Goal: Navigation & Orientation: Find specific page/section

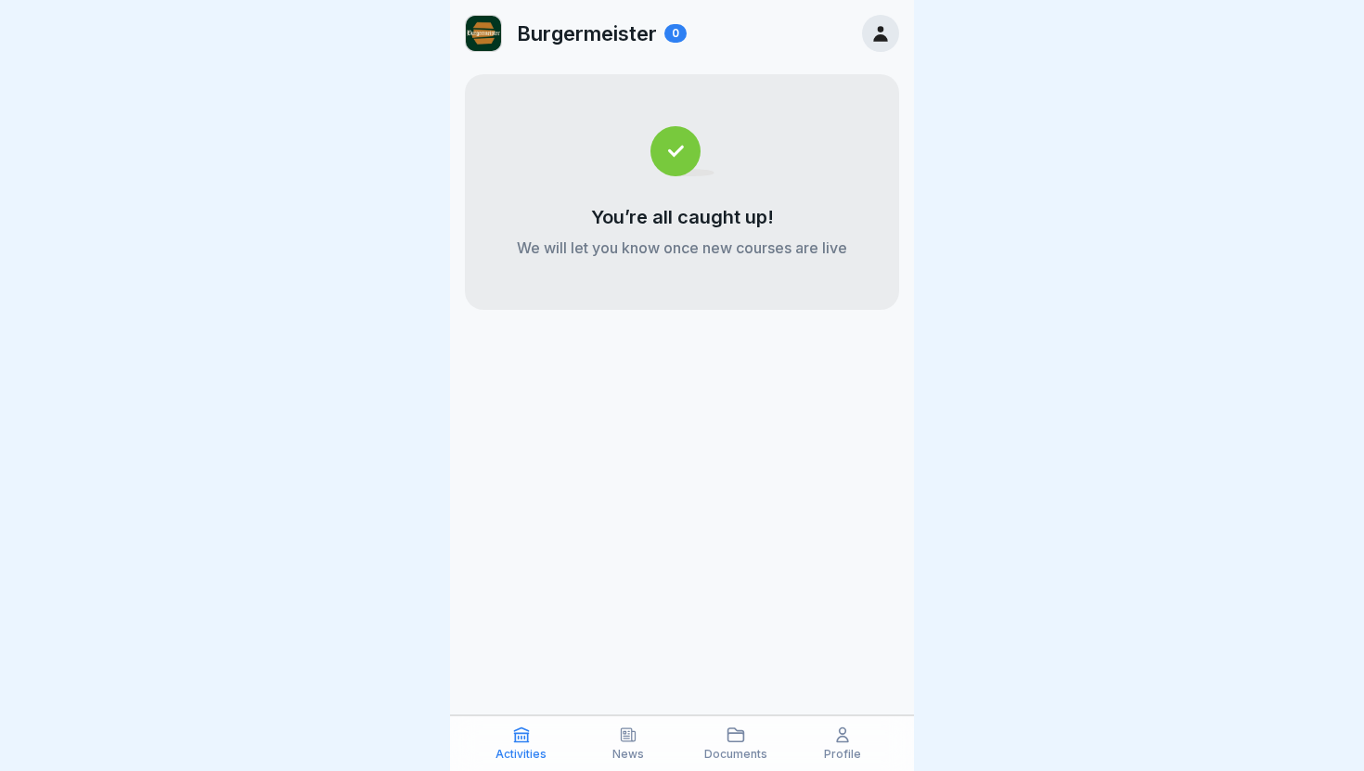
click at [630, 660] on div "News" at bounding box center [629, 742] width 98 height 35
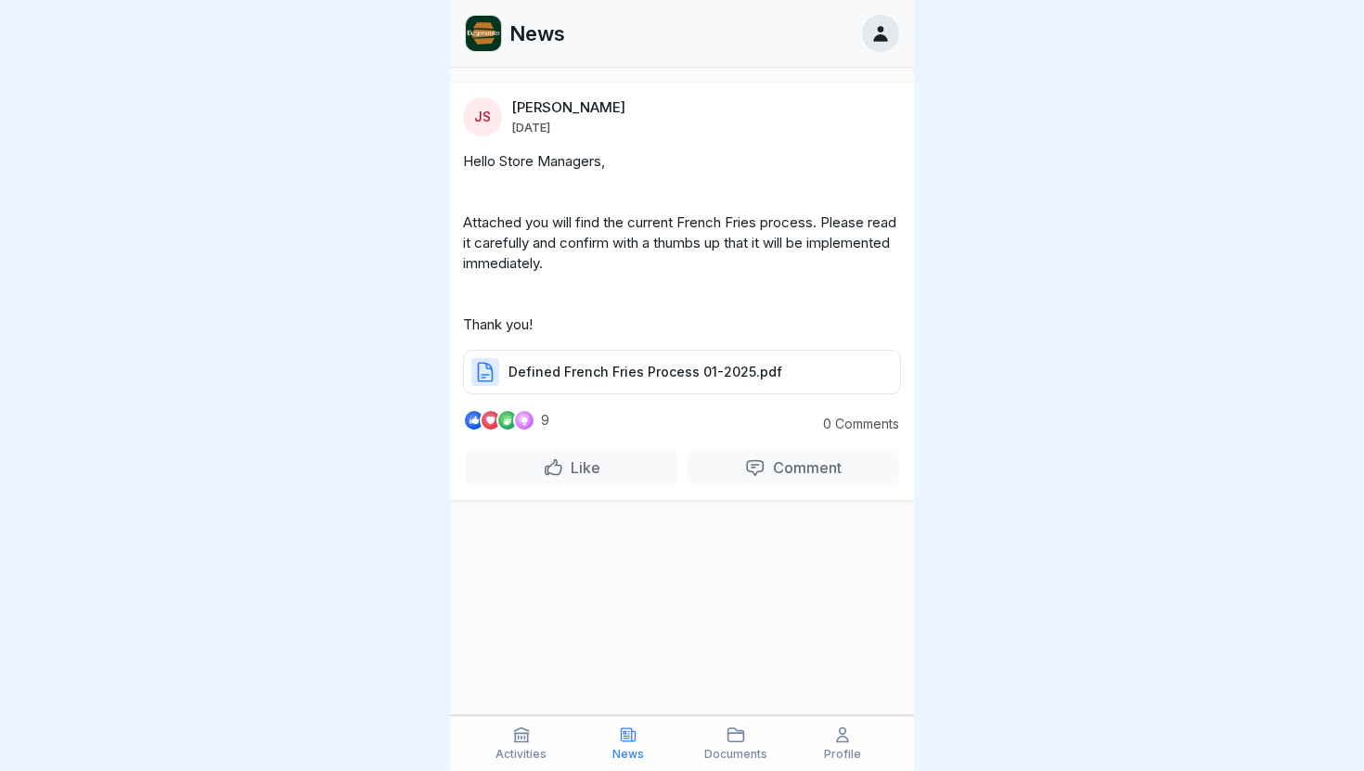
click at [748, 660] on p "Documents" at bounding box center [735, 754] width 63 height 13
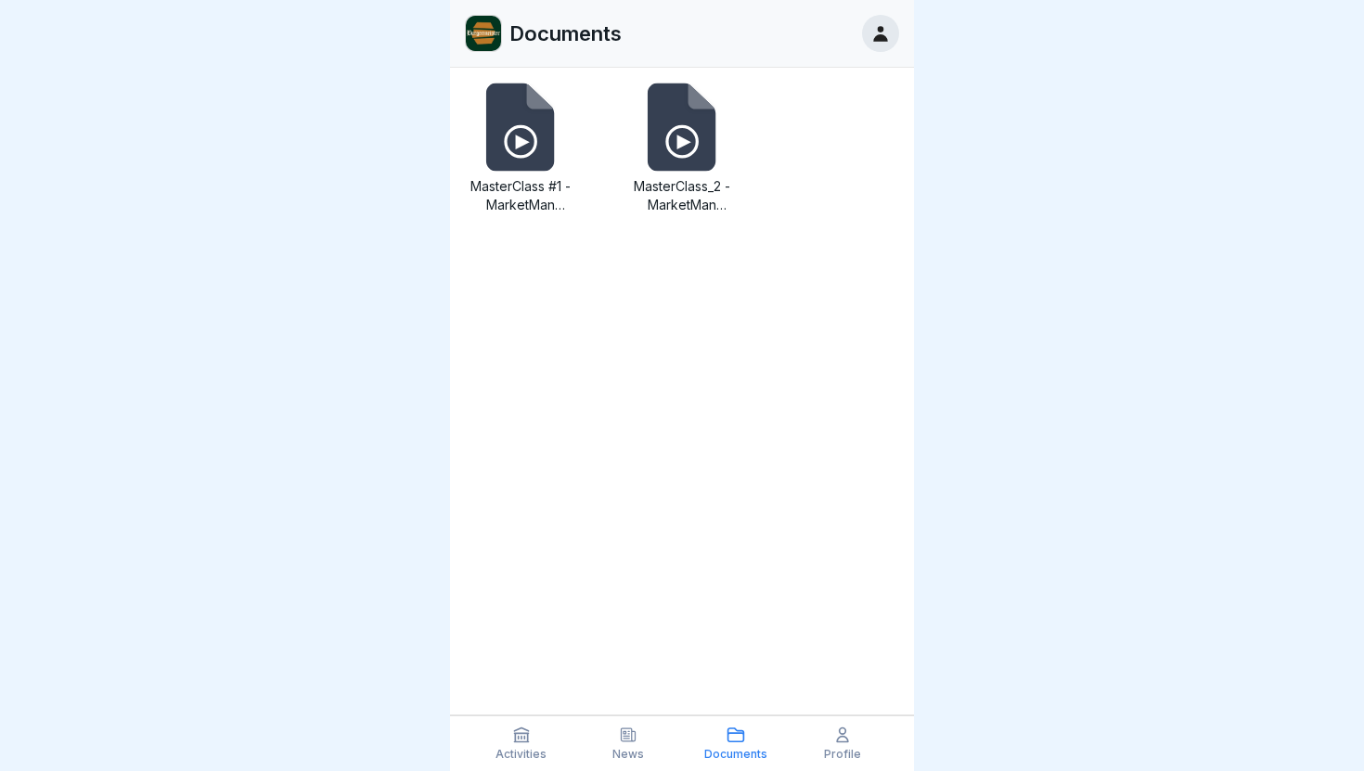
click at [844, 660] on p "Profile" at bounding box center [842, 754] width 37 height 13
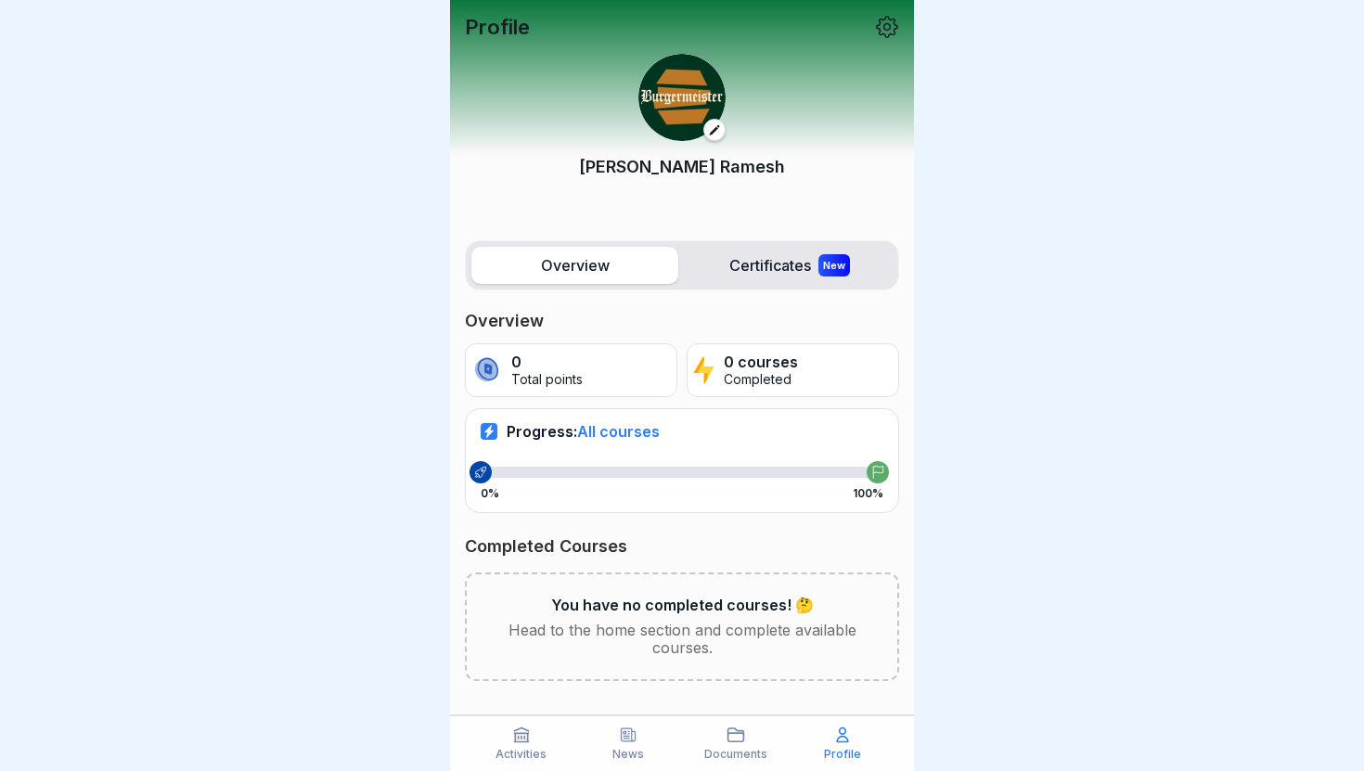
click at [747, 660] on div "Documents" at bounding box center [736, 742] width 98 height 35
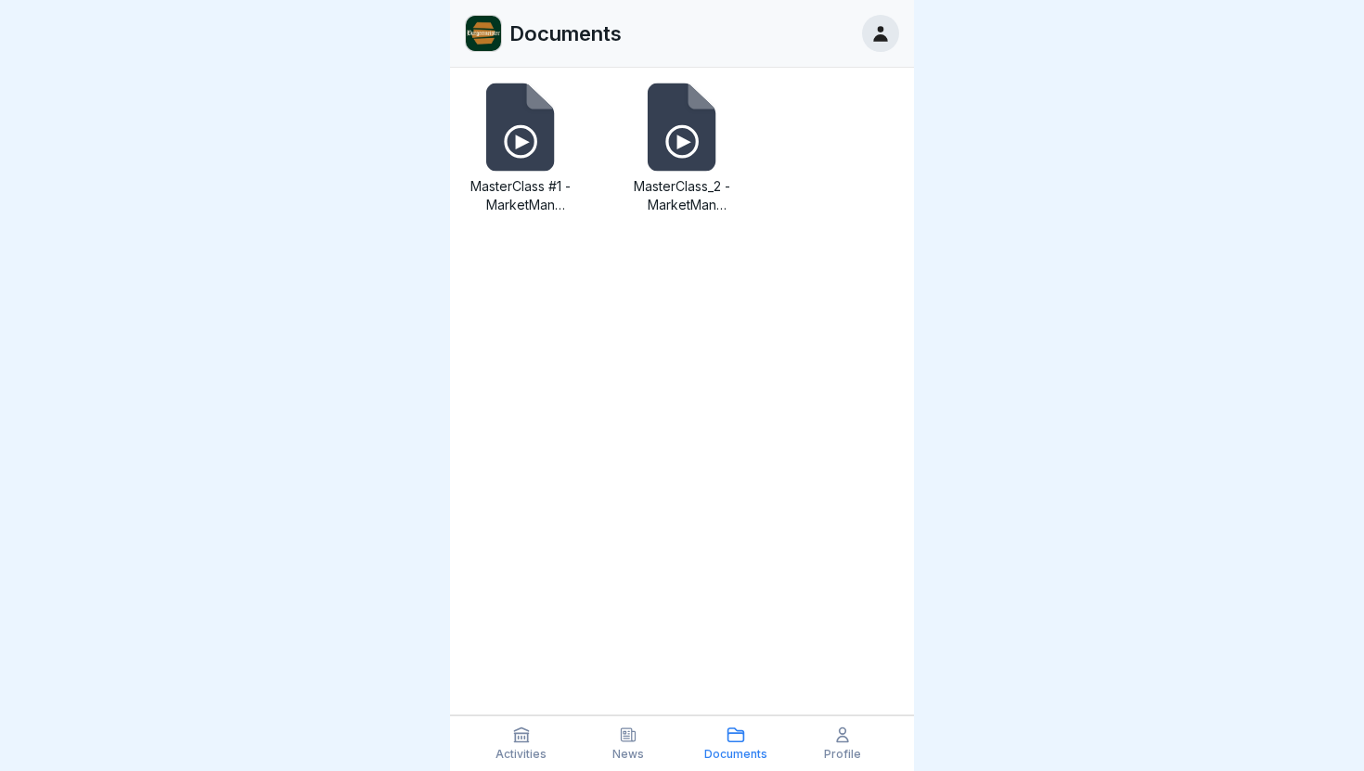
click at [536, 660] on p "Activities" at bounding box center [520, 754] width 51 height 13
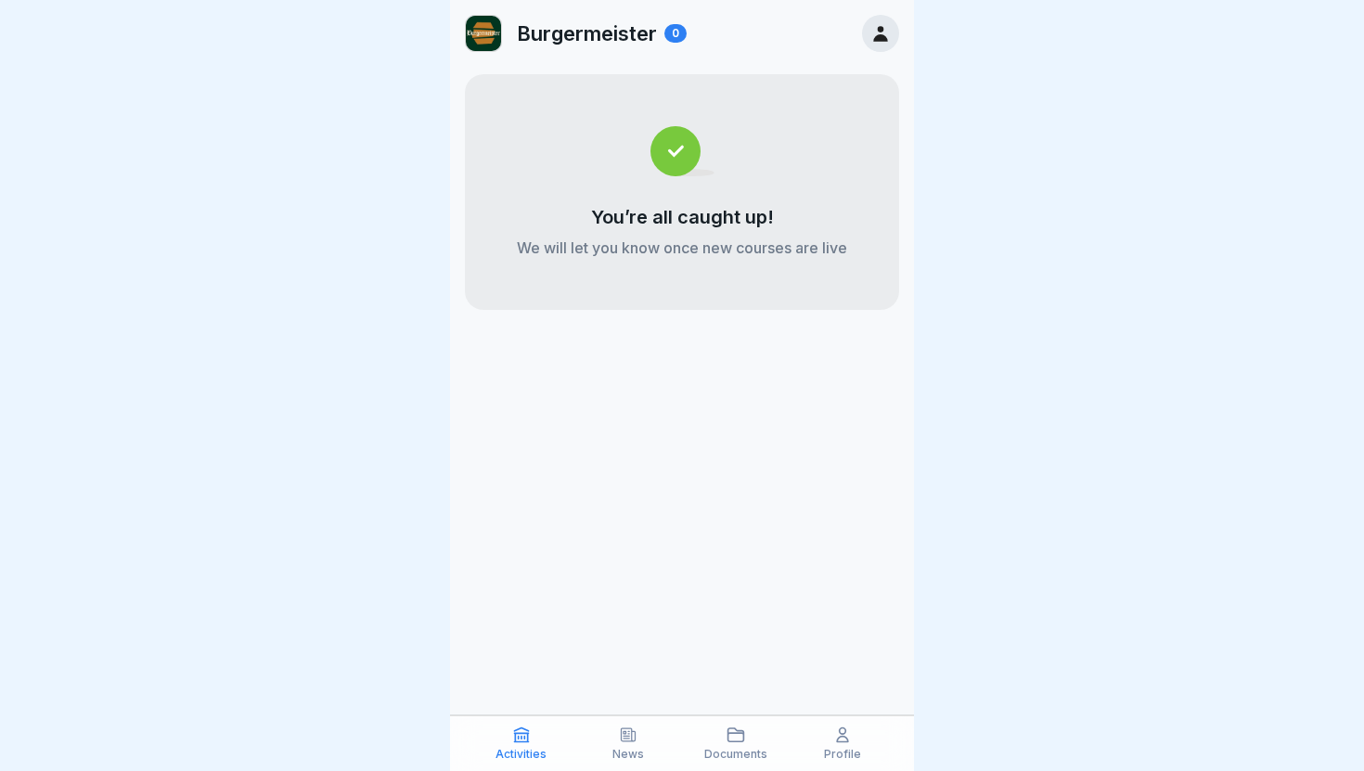
click at [627, 660] on icon at bounding box center [629, 734] width 14 height 13
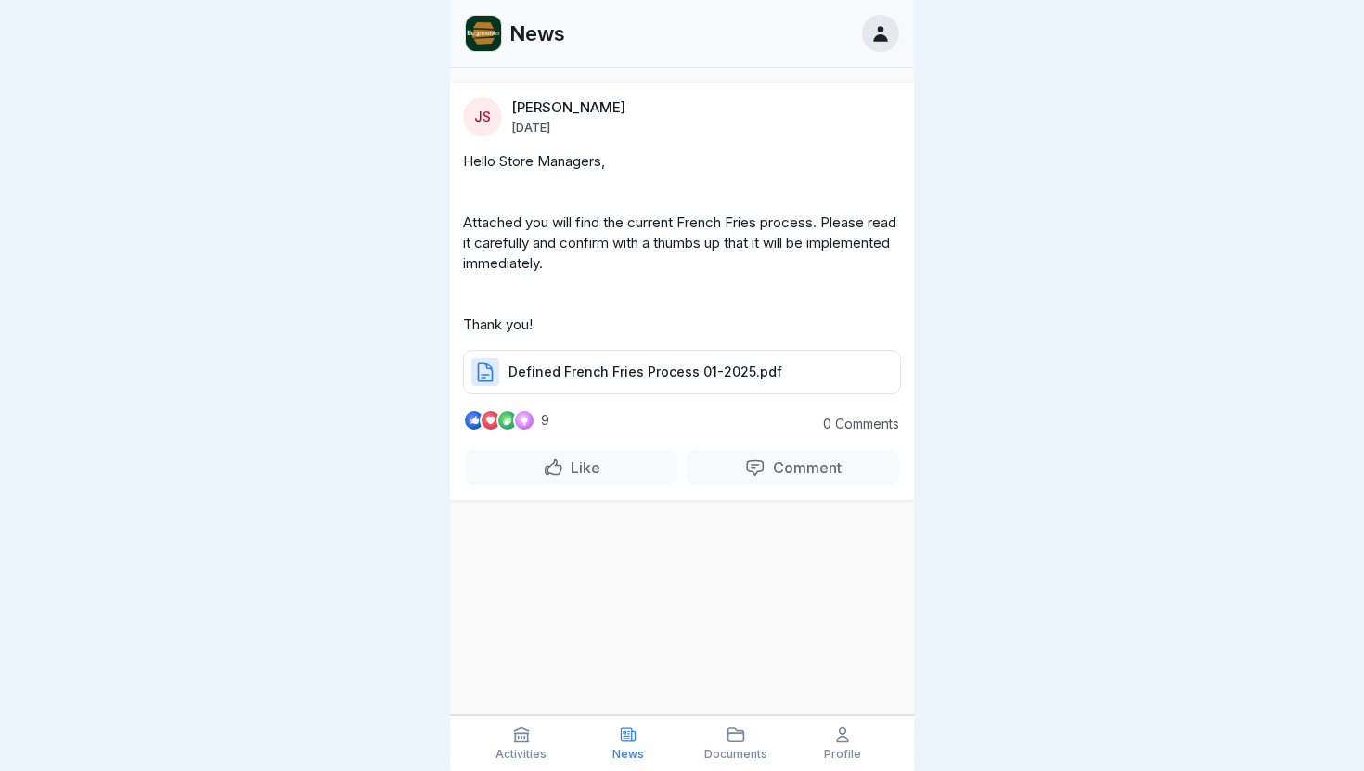
click at [738, 660] on p "Documents" at bounding box center [735, 754] width 63 height 13
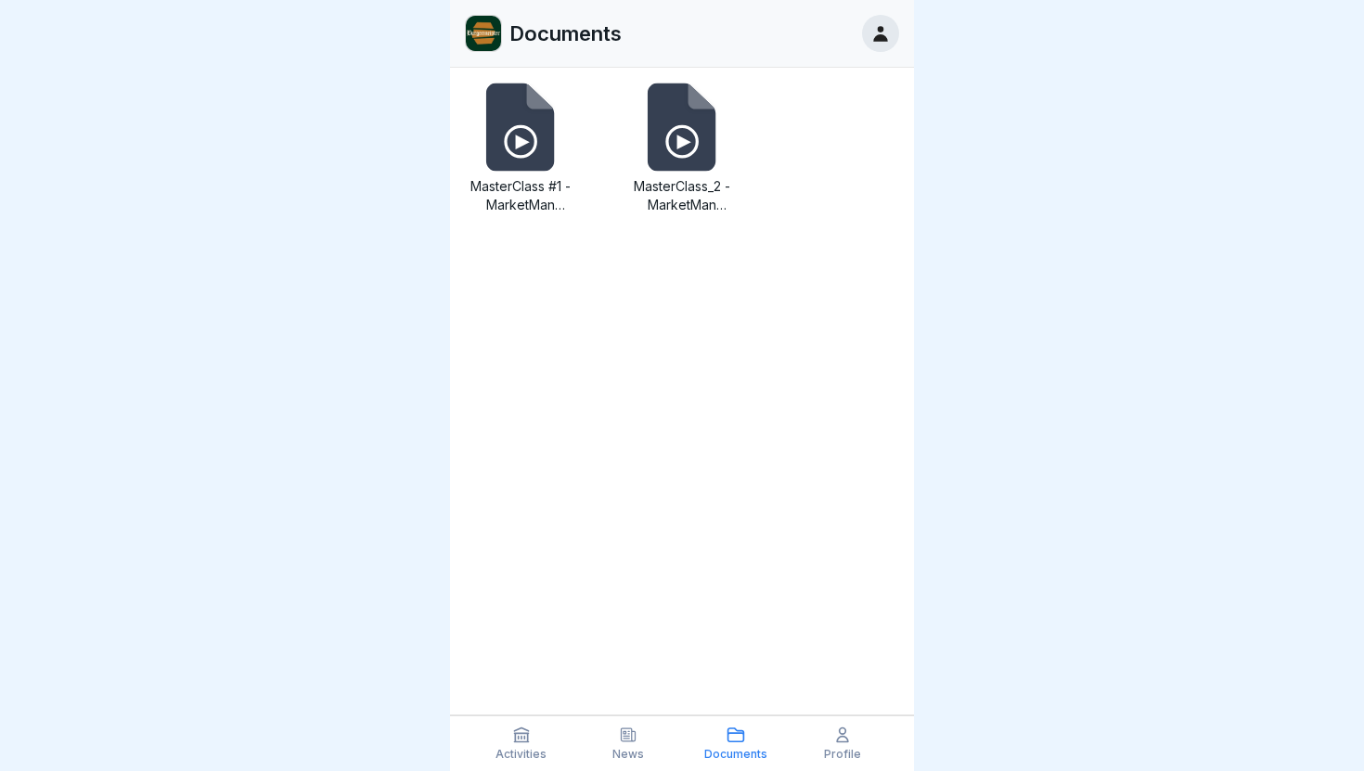
click at [841, 660] on icon at bounding box center [842, 735] width 11 height 14
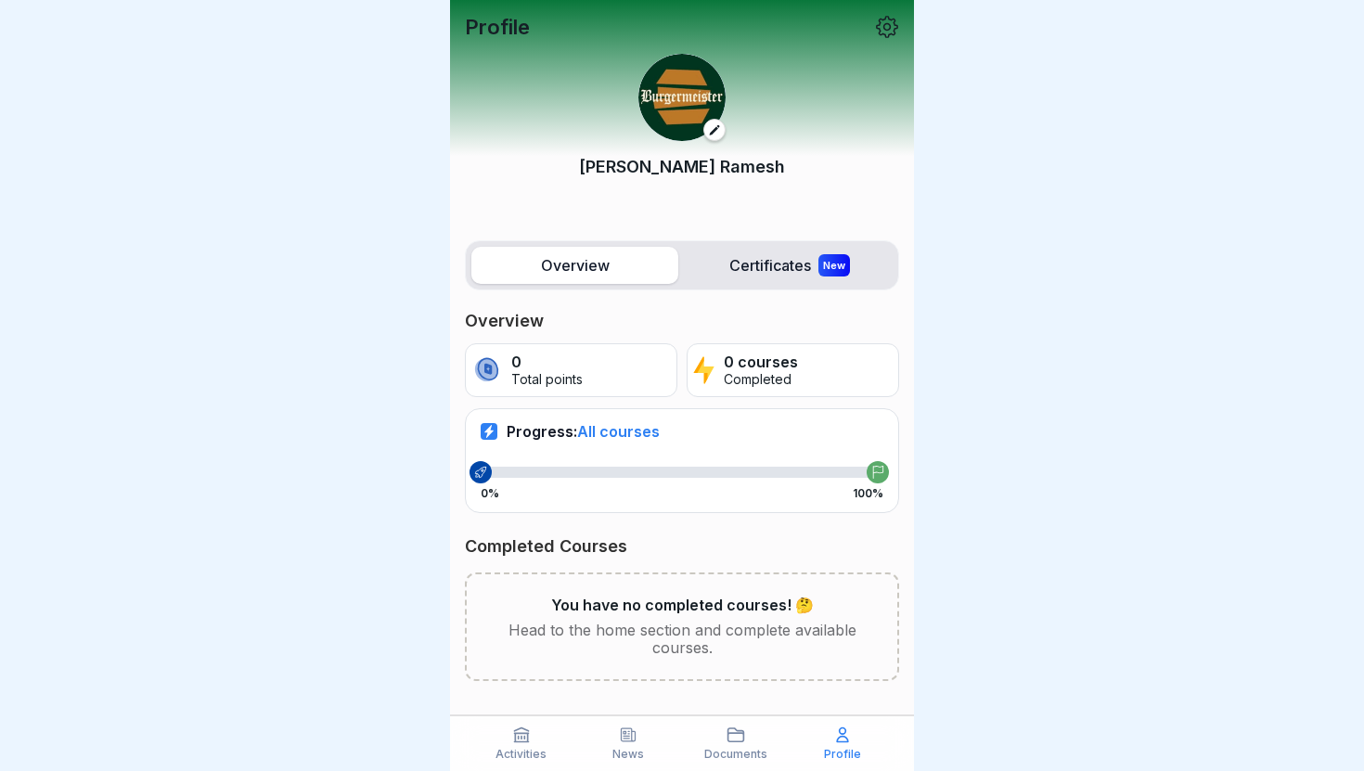
click at [626, 660] on icon at bounding box center [629, 734] width 14 height 13
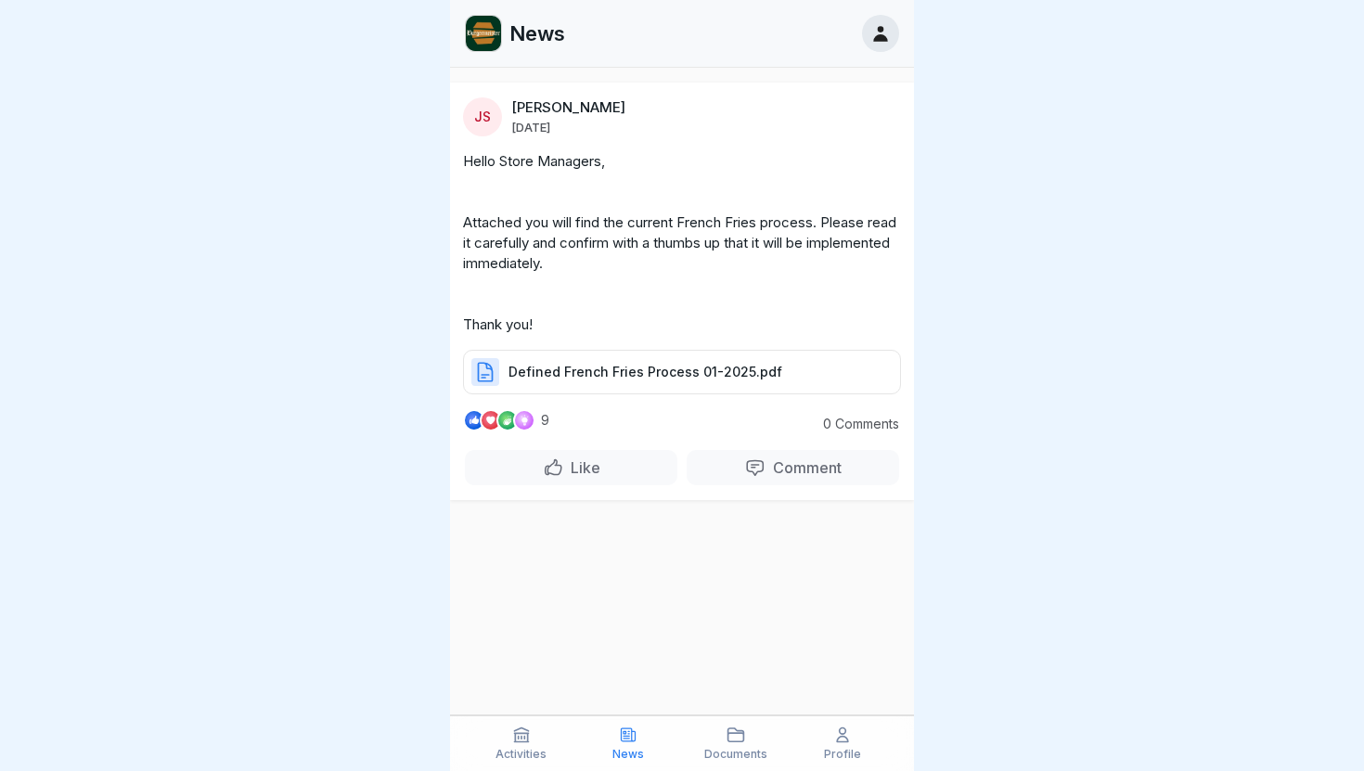
click at [727, 660] on icon at bounding box center [735, 734] width 16 height 13
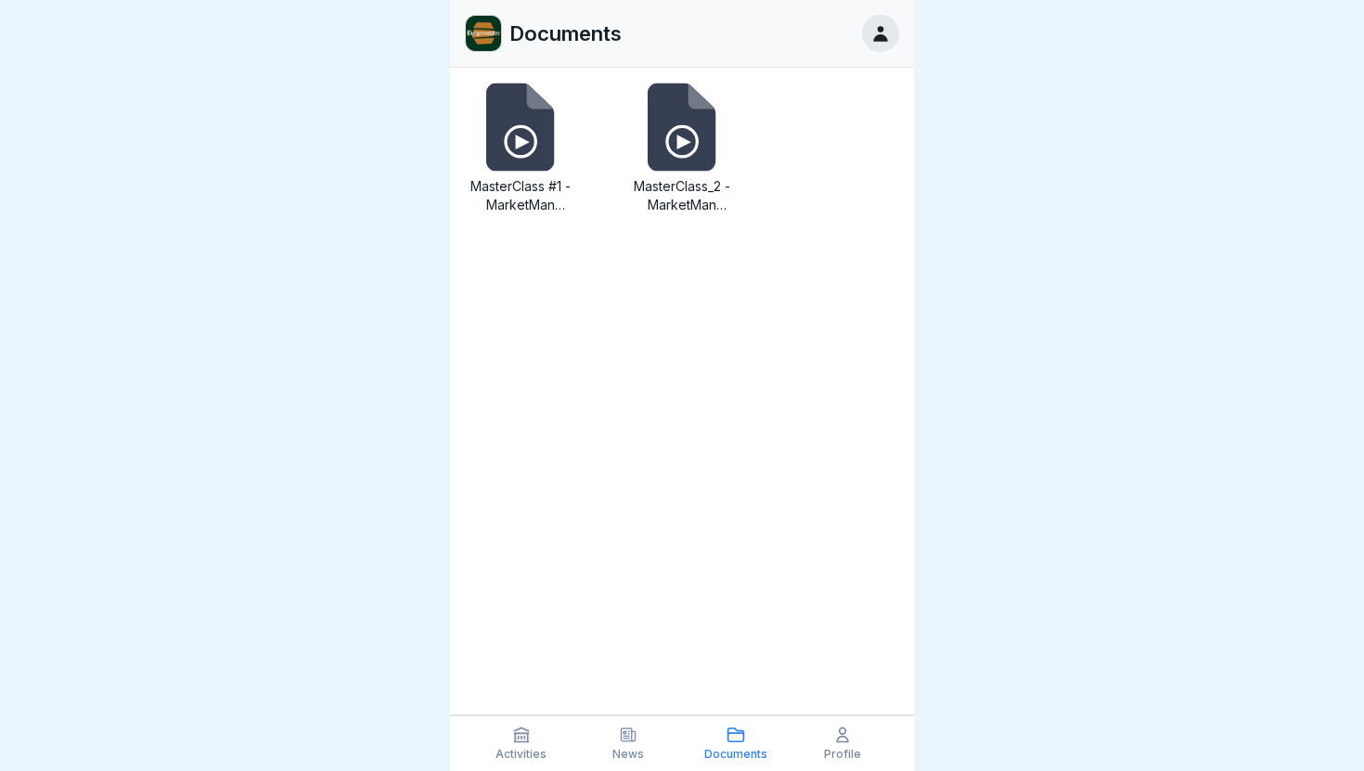
click at [518, 144] on icon at bounding box center [523, 142] width 14 height 15
click at [688, 150] on icon at bounding box center [682, 127] width 68 height 88
